Goal: Task Accomplishment & Management: Manage account settings

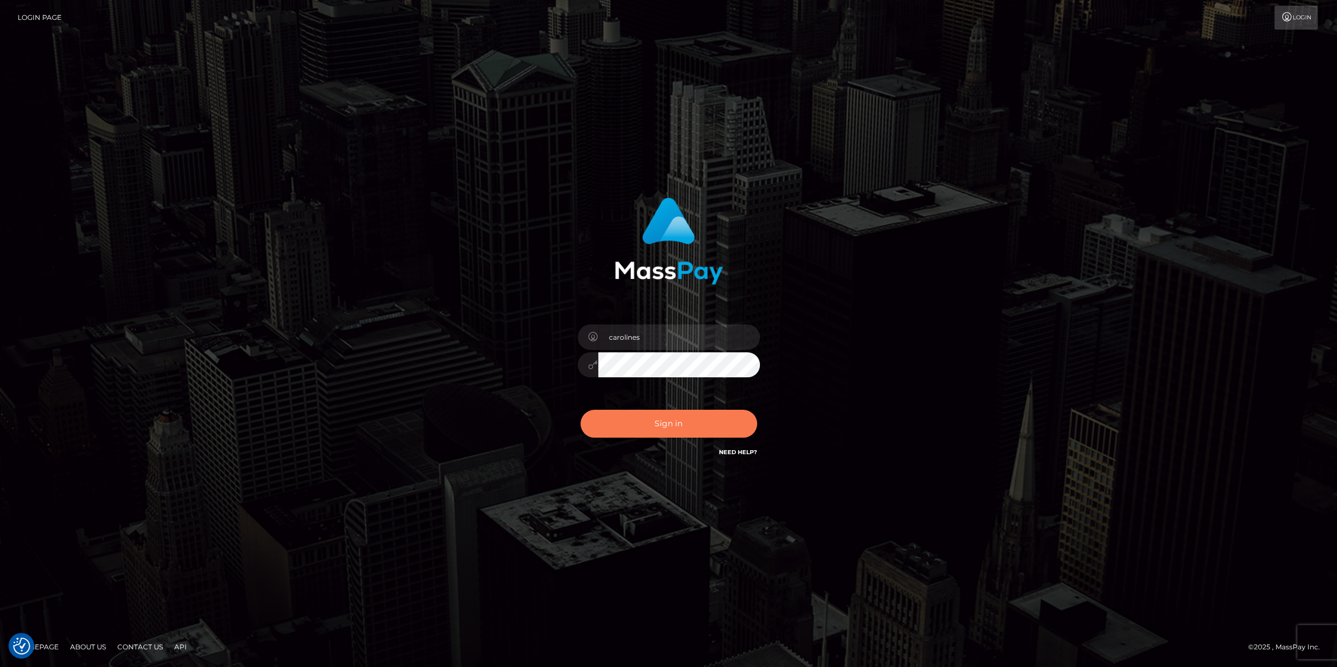
click at [676, 423] on button "Sign in" at bounding box center [668, 424] width 177 height 28
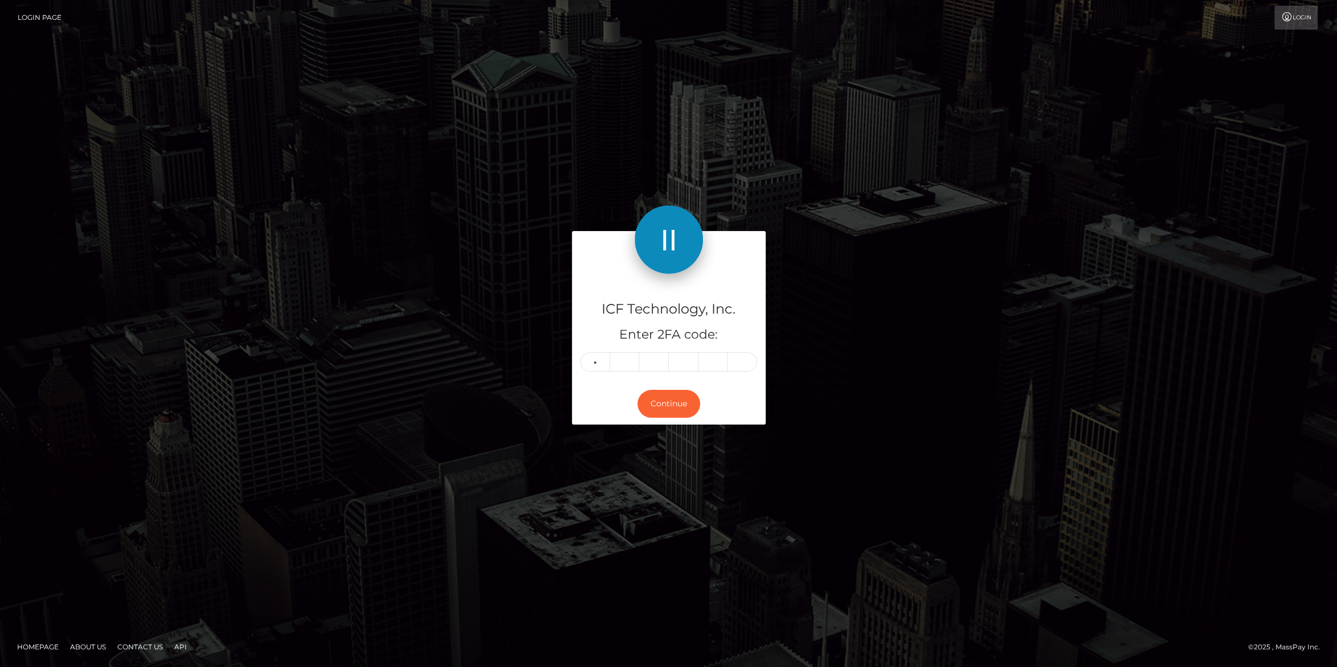
type input "8"
type input "7"
type input "4"
type input "0"
type input "9"
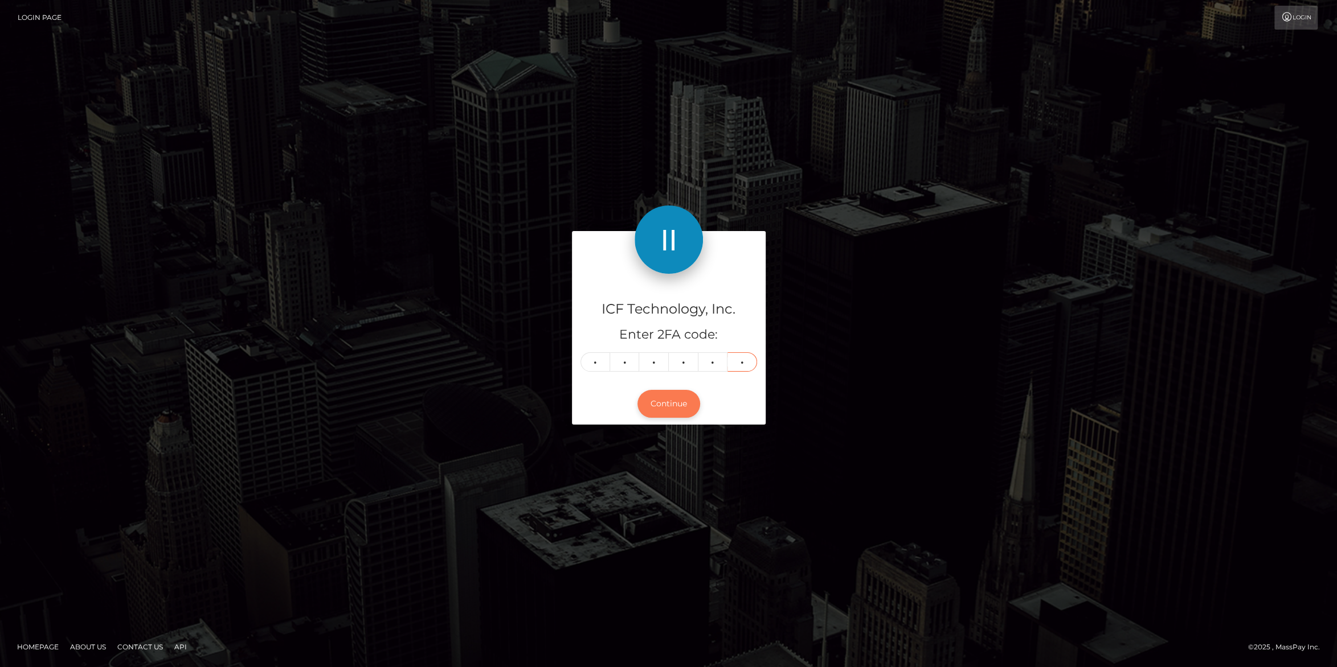
type input "1"
click at [666, 399] on button "Continue" at bounding box center [668, 404] width 63 height 28
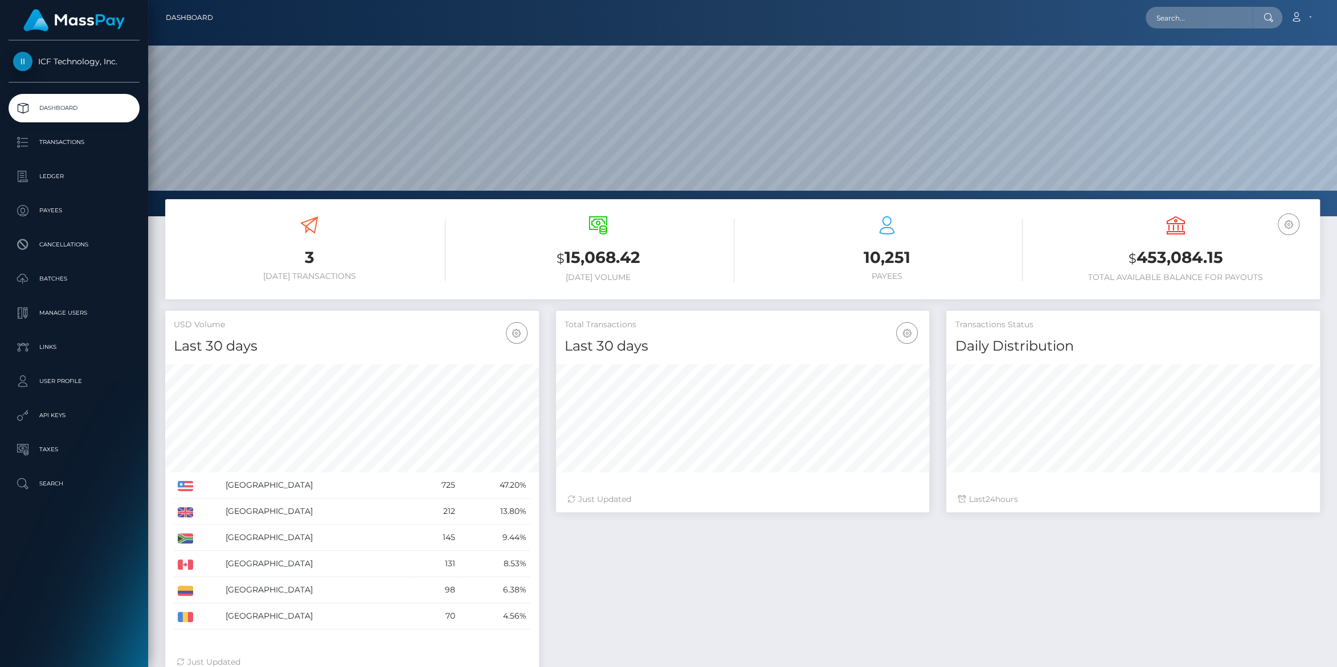
scroll to position [201, 373]
click at [56, 283] on p "Batches" at bounding box center [74, 278] width 122 height 17
